Goal: Information Seeking & Learning: Learn about a topic

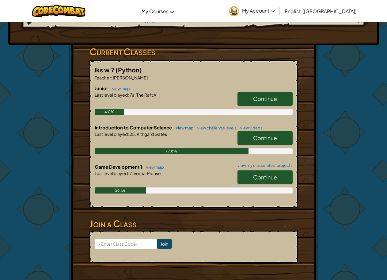
scroll to position [92, 0]
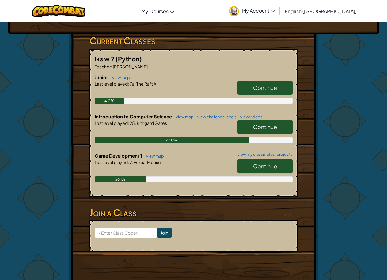
click at [264, 88] on span "Continue" at bounding box center [265, 87] width 24 height 7
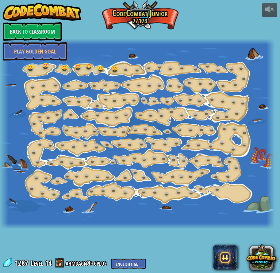
drag, startPoint x: 162, startPoint y: 58, endPoint x: 153, endPoint y: 53, distance: 10.4
click at [157, 55] on div at bounding box center [137, 134] width 274 height 190
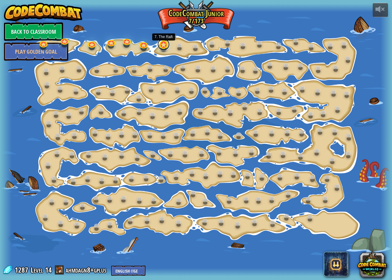
click at [160, 47] on link at bounding box center [163, 44] width 12 height 12
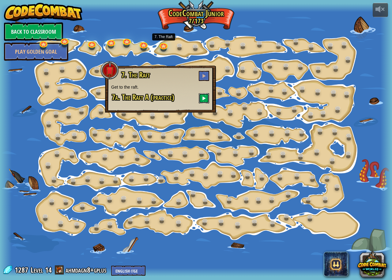
click at [206, 100] on button at bounding box center [204, 98] width 10 height 10
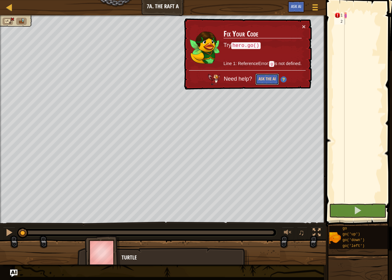
click at [256, 77] on button "Ask the AI" at bounding box center [267, 78] width 24 height 11
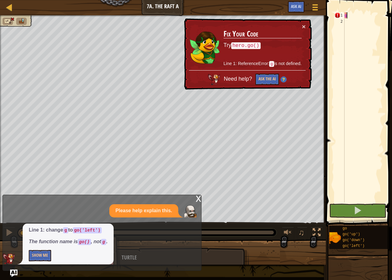
click at [355, 13] on div "g" at bounding box center [363, 113] width 40 height 202
type textarea "g"
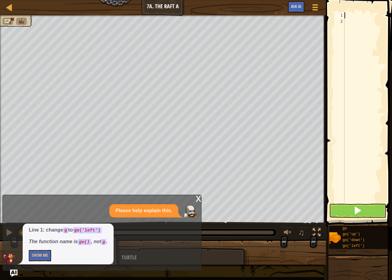
type textarea "g"
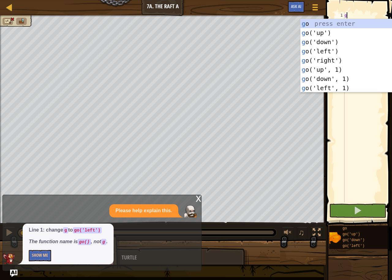
scroll to position [3, 0]
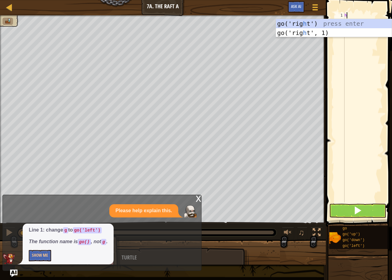
type textarea "h"
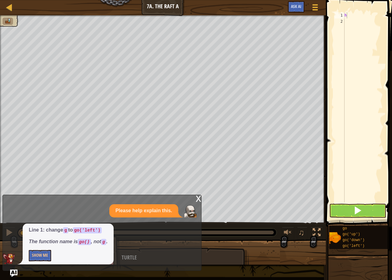
click at [334, 64] on div "h 1 2 h ההההההההההההההההההההההההההההההההההההההההההההההההההההההההההההההההההההההה…" at bounding box center [358, 107] width 50 height 190
type textarea "g"
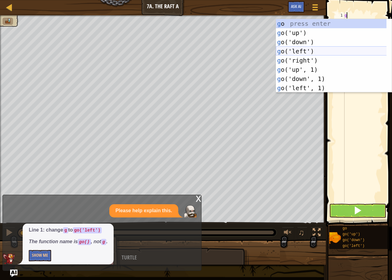
click at [299, 52] on div "g o press enter g o('up') press enter g o('down') press enter g o('left') press…" at bounding box center [334, 65] width 116 height 92
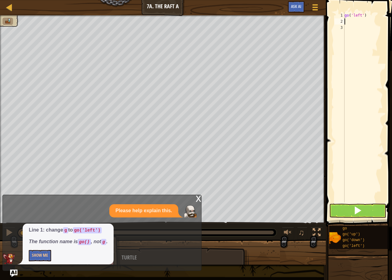
type textarea "g"
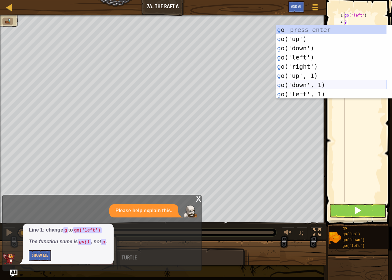
click at [294, 82] on div "g o press enter g o('up') press enter g o('down') press enter g o('left') press…" at bounding box center [331, 71] width 111 height 92
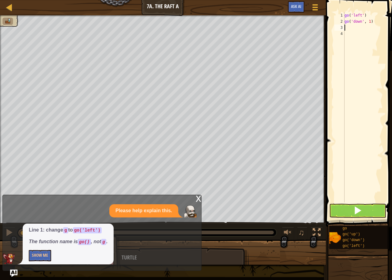
click at [368, 21] on div "go ( 'left' ) go ( 'down' , 1 )" at bounding box center [363, 113] width 40 height 202
type textarea "go('down', 2)"
click at [359, 209] on span at bounding box center [357, 210] width 9 height 9
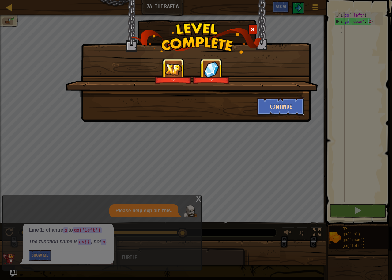
click at [297, 107] on button "Continue" at bounding box center [280, 106] width 47 height 18
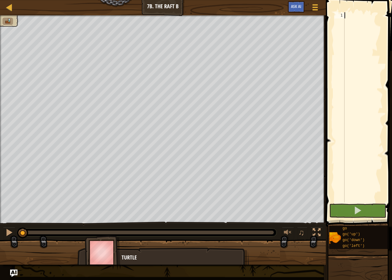
type textarea "G"
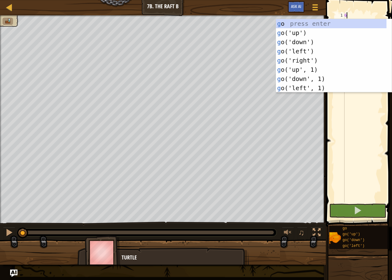
scroll to position [3, 0]
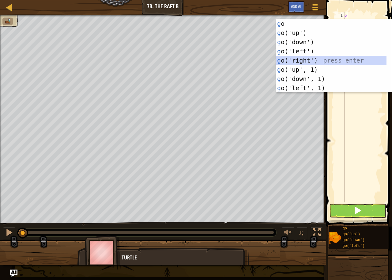
click at [313, 62] on div "g o press enter g o('up') press enter g o('down') press enter g o('left') press…" at bounding box center [331, 65] width 111 height 92
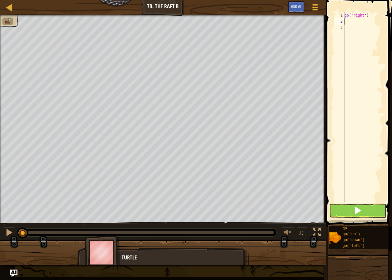
type textarea "G"
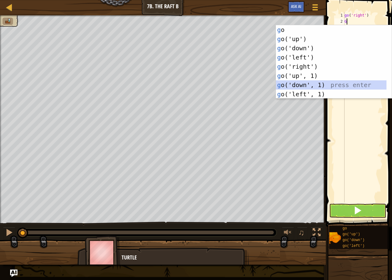
click at [324, 83] on div "g o press enter g o('up') press enter g o('down') press enter g o('left') press…" at bounding box center [331, 71] width 111 height 92
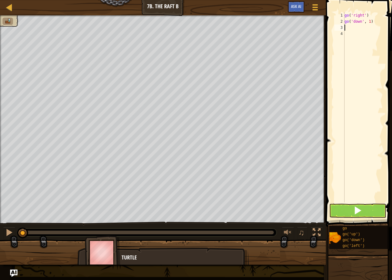
click at [368, 21] on div "go ( 'right' ) go ( 'down' , 1 )" at bounding box center [363, 113] width 40 height 202
type textarea "go('down', 2)"
click at [363, 215] on button at bounding box center [357, 210] width 57 height 14
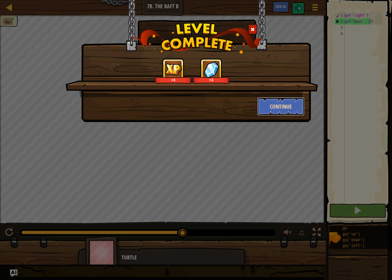
click at [299, 107] on button "Continue" at bounding box center [280, 106] width 47 height 18
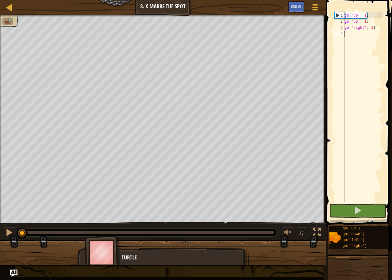
click at [370, 26] on div "go ( 'up' , 1 ) go ( 'up' , 1 ) go ( 'right' , 1 )" at bounding box center [363, 113] width 40 height 202
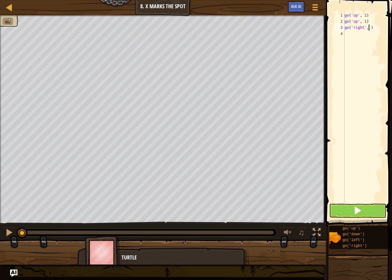
scroll to position [3, 2]
click at [341, 209] on button at bounding box center [357, 210] width 57 height 14
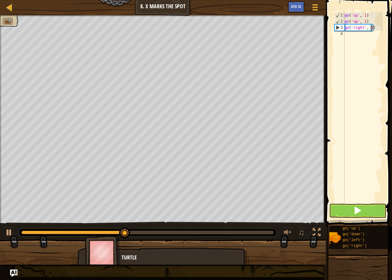
type textarea "go('right', 3)"
click at [366, 214] on button at bounding box center [357, 210] width 57 height 14
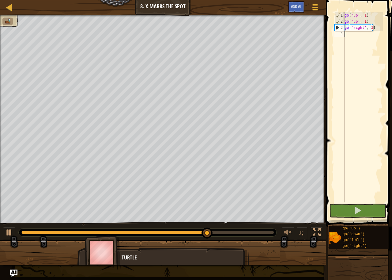
click at [346, 34] on div "go ( 'up' , 1 ) go ( 'up' , 1 ) go ( 'right' , 3 )" at bounding box center [363, 113] width 40 height 202
type textarea "G"
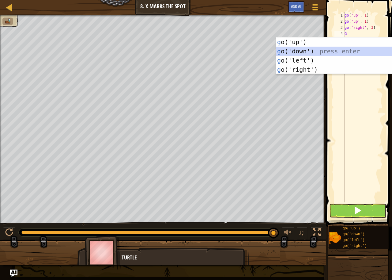
click at [312, 49] on div "g o('up') press enter g o('down') press enter g o('left') press enter g o('righ…" at bounding box center [334, 64] width 116 height 55
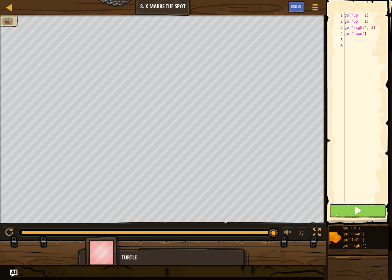
click at [369, 212] on button at bounding box center [357, 210] width 57 height 14
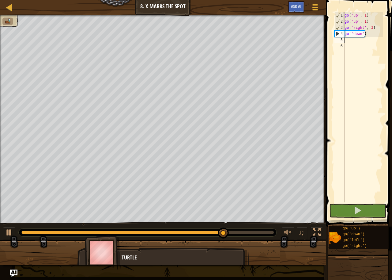
type textarea "G"
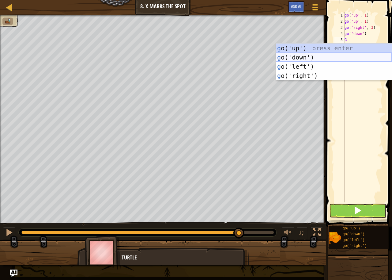
click at [324, 55] on div "g o('up') press enter g o('down') press enter g o('left') press enter g o('righ…" at bounding box center [334, 70] width 116 height 55
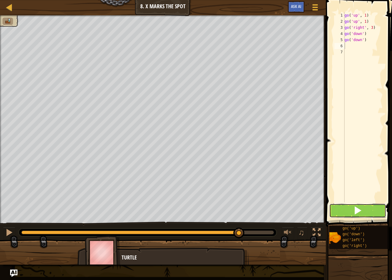
click at [363, 217] on button at bounding box center [357, 210] width 57 height 14
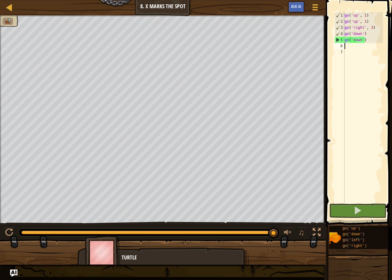
type textarea "G"
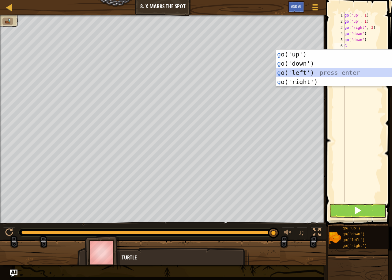
click at [328, 71] on div "g o('up') press enter g o('down') press enter g o('left') press enter g o('righ…" at bounding box center [334, 77] width 116 height 55
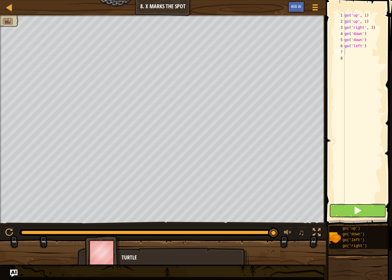
click at [350, 214] on button at bounding box center [357, 210] width 57 height 14
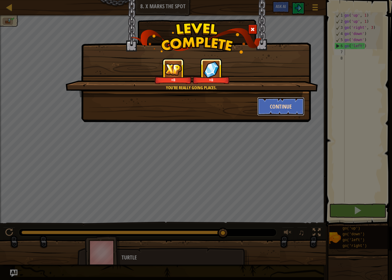
click at [278, 104] on button "Continue" at bounding box center [280, 106] width 47 height 18
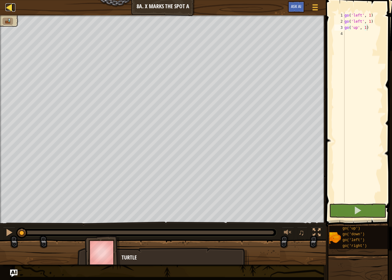
click at [10, 9] on div at bounding box center [10, 7] width 8 height 8
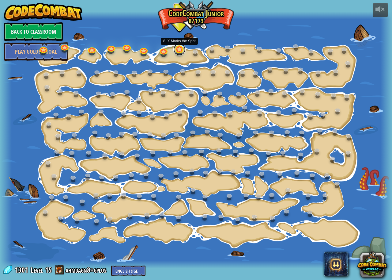
click at [178, 51] on link at bounding box center [179, 49] width 12 height 12
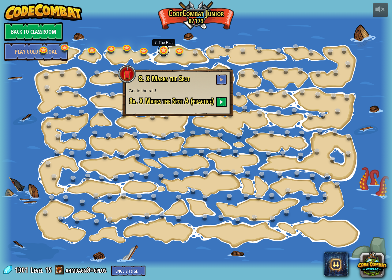
click at [164, 48] on link at bounding box center [163, 50] width 12 height 12
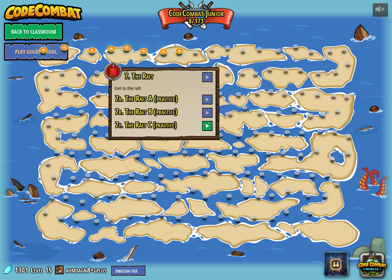
click at [227, 23] on div at bounding box center [196, 140] width 392 height 256
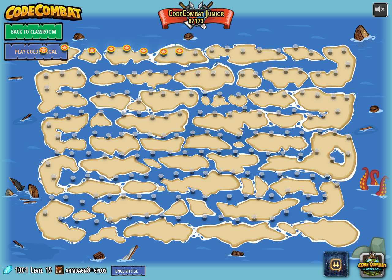
click at [379, 9] on div at bounding box center [380, 9] width 10 height 10
click at [386, 13] on button at bounding box center [380, 10] width 15 height 14
click at [57, 36] on link "Back to Classroom" at bounding box center [33, 31] width 59 height 18
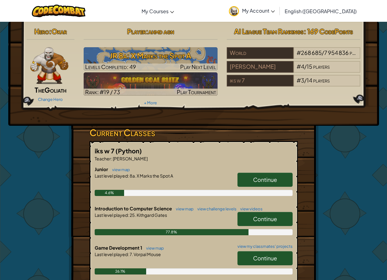
click at [273, 258] on span "Continue" at bounding box center [265, 257] width 24 height 7
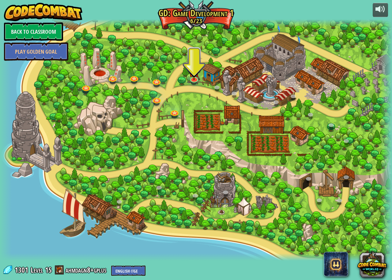
drag, startPoint x: 344, startPoint y: 194, endPoint x: 236, endPoint y: 179, distance: 109.2
click at [236, 180] on div at bounding box center [196, 139] width 392 height 241
drag, startPoint x: 251, startPoint y: 154, endPoint x: 244, endPoint y: 177, distance: 24.5
click at [244, 177] on div at bounding box center [196, 139] width 392 height 241
click at [162, 230] on div at bounding box center [196, 139] width 392 height 241
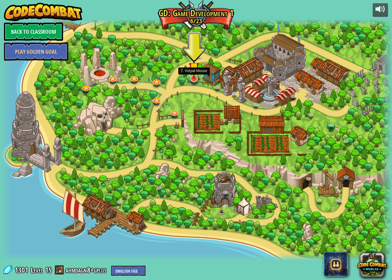
click at [192, 75] on img at bounding box center [194, 66] width 10 height 23
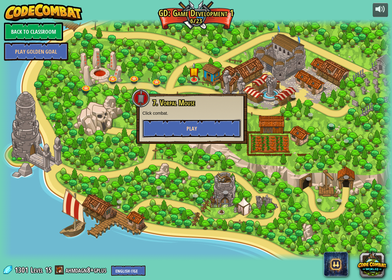
click at [187, 123] on button "Play" at bounding box center [191, 128] width 99 height 18
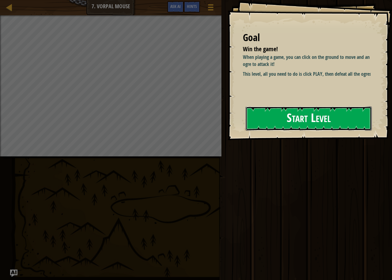
click at [294, 116] on button "Start Level" at bounding box center [309, 118] width 126 height 24
